Goal: Find specific page/section

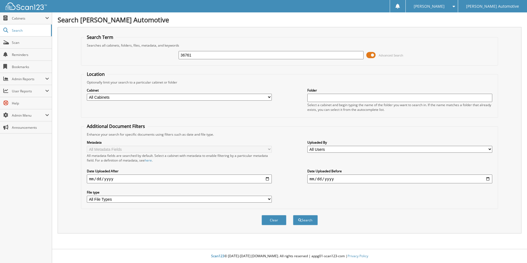
type input "36761"
click at [293, 215] on button "Search" at bounding box center [305, 220] width 25 height 10
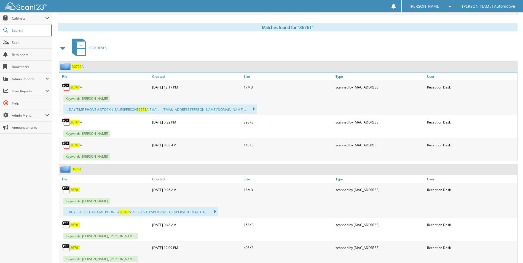
scroll to position [138, 0]
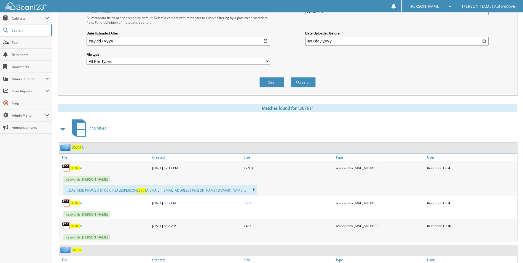
click at [65, 127] on span at bounding box center [63, 129] width 8 height 10
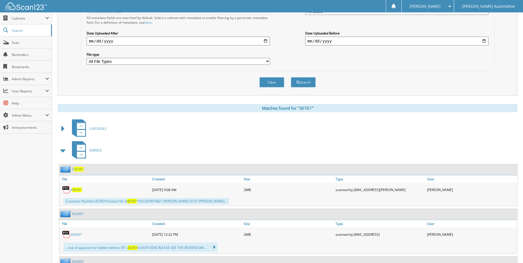
click at [63, 151] on span at bounding box center [63, 151] width 8 height 10
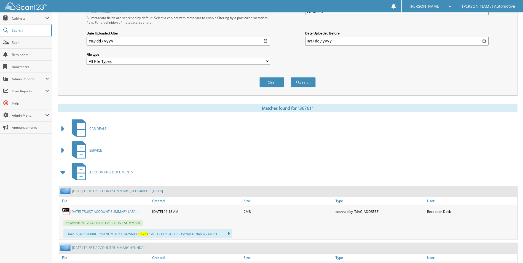
click at [64, 176] on span at bounding box center [63, 172] width 8 height 10
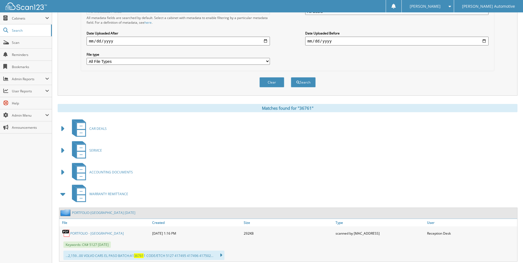
click at [60, 197] on span at bounding box center [63, 194] width 8 height 10
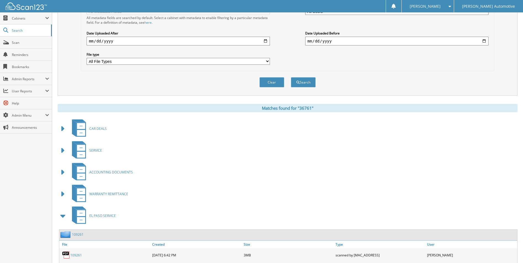
click at [65, 214] on span at bounding box center [63, 216] width 8 height 10
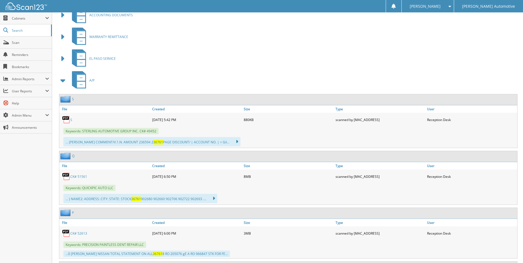
scroll to position [331, 0]
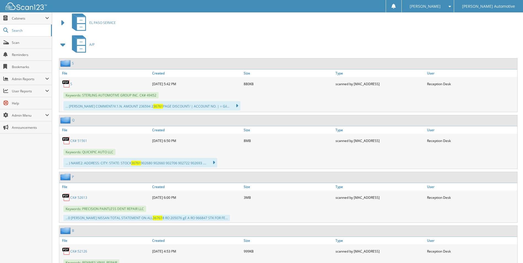
click at [60, 47] on span at bounding box center [63, 45] width 8 height 10
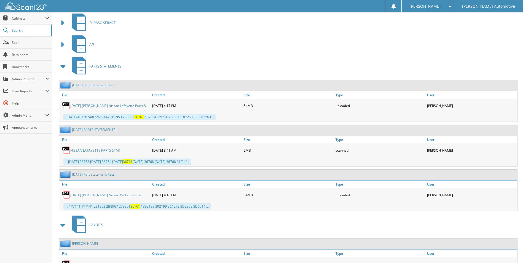
click at [62, 67] on span at bounding box center [63, 66] width 8 height 10
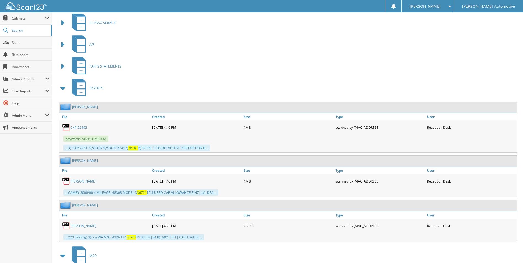
click at [65, 88] on span at bounding box center [63, 88] width 8 height 10
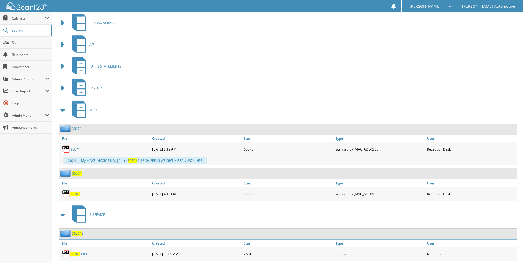
click at [74, 193] on span "36761" at bounding box center [75, 194] width 10 height 5
